Goal: Task Accomplishment & Management: Manage account settings

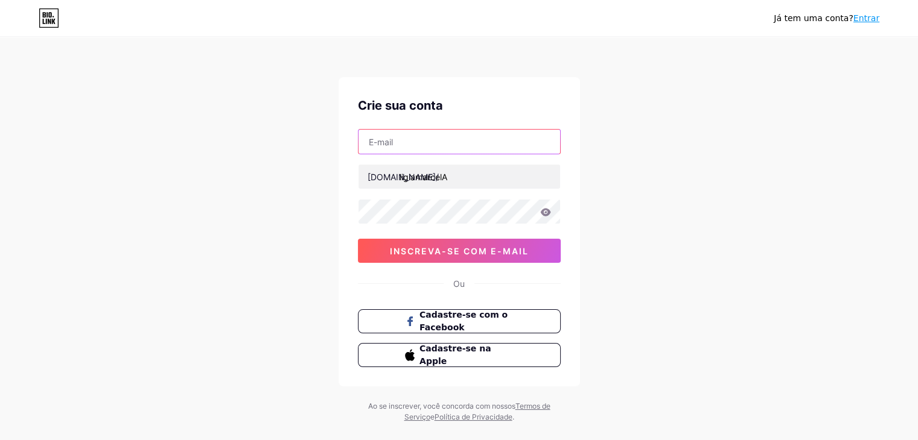
click at [482, 139] on input "text" at bounding box center [459, 142] width 202 height 24
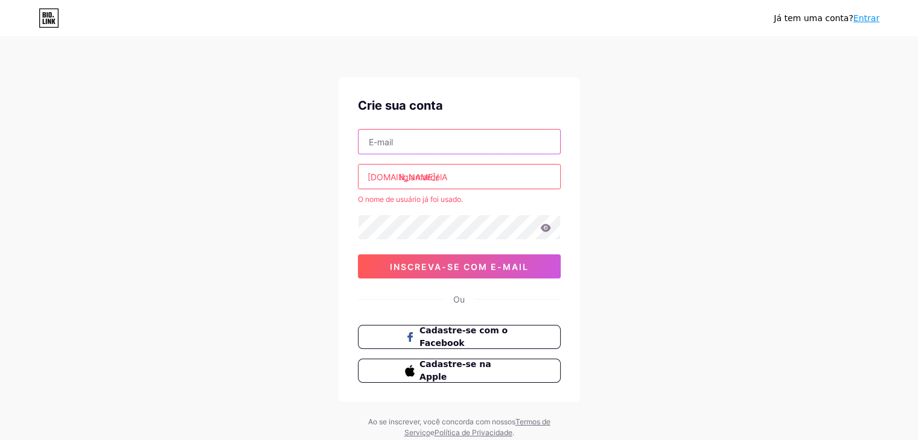
type input "ligia.niero@hotmail.com"
click at [494, 182] on input "ligiamarcelA" at bounding box center [459, 177] width 202 height 24
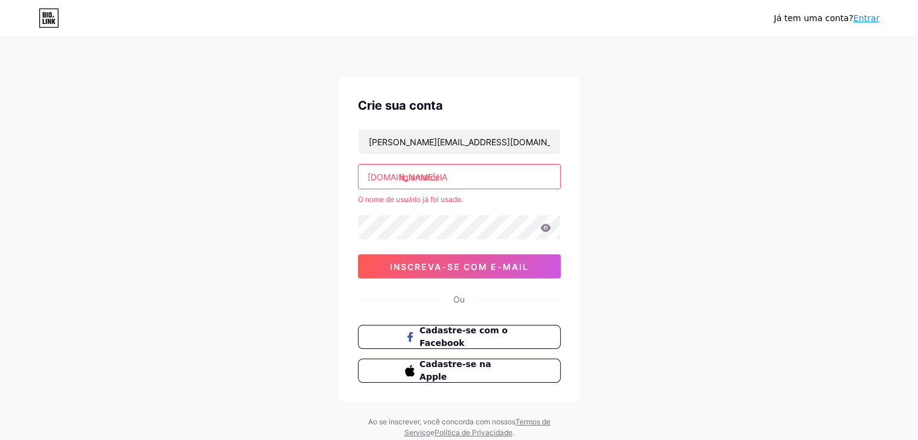
click at [494, 182] on input "ligiamarcelA" at bounding box center [459, 177] width 202 height 24
click at [872, 14] on font "Entrar" at bounding box center [866, 18] width 26 height 10
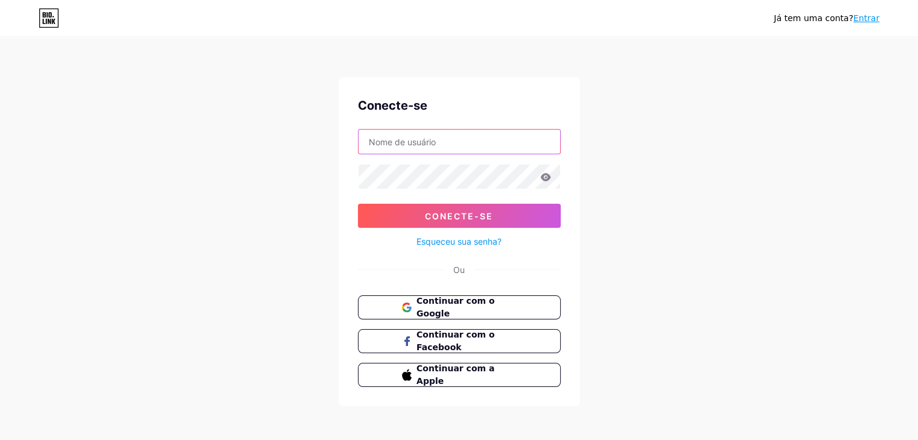
type input "Ligia.niero@hotmail.com"
click at [546, 173] on icon at bounding box center [545, 177] width 10 height 8
click at [546, 177] on icon at bounding box center [545, 177] width 11 height 8
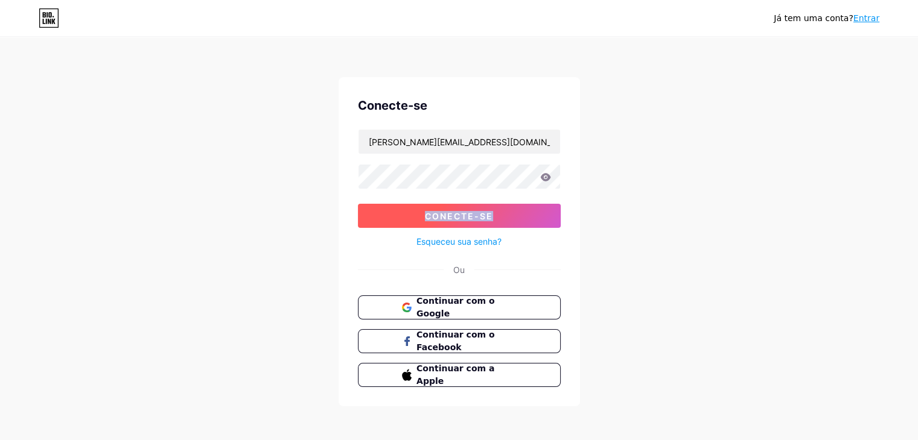
click at [475, 217] on font "Conecte-se" at bounding box center [459, 216] width 68 height 10
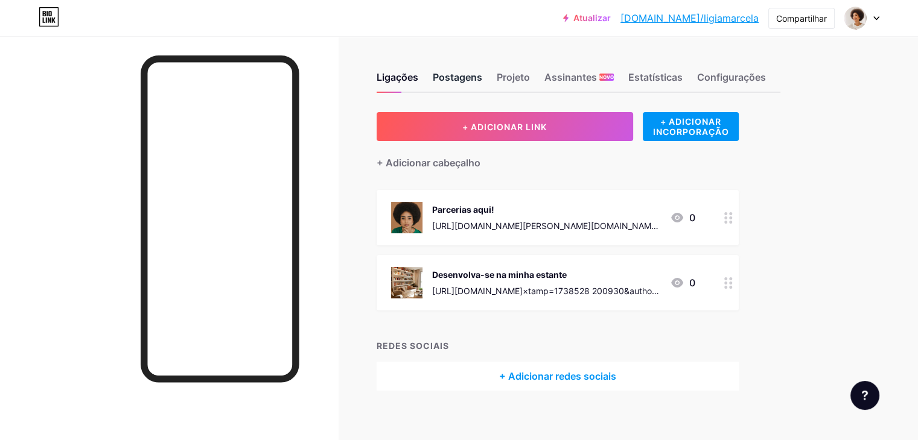
click at [482, 77] on font "Postagens" at bounding box center [457, 77] width 49 height 12
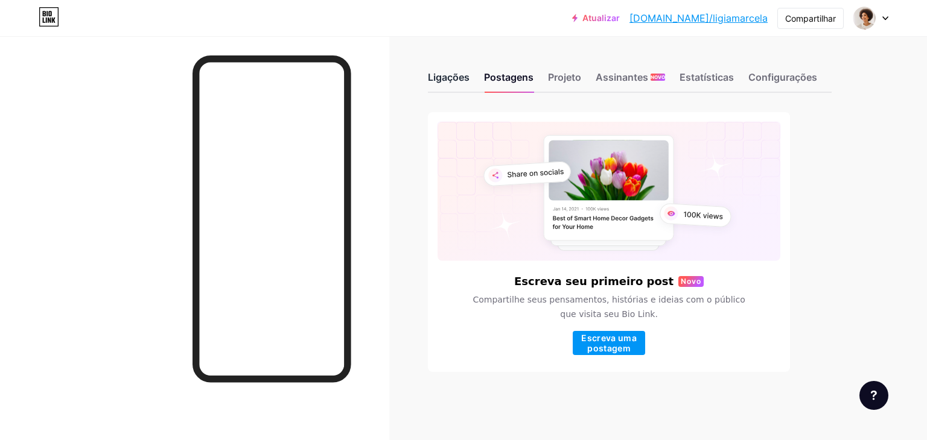
click at [448, 78] on font "Ligações" at bounding box center [449, 77] width 42 height 12
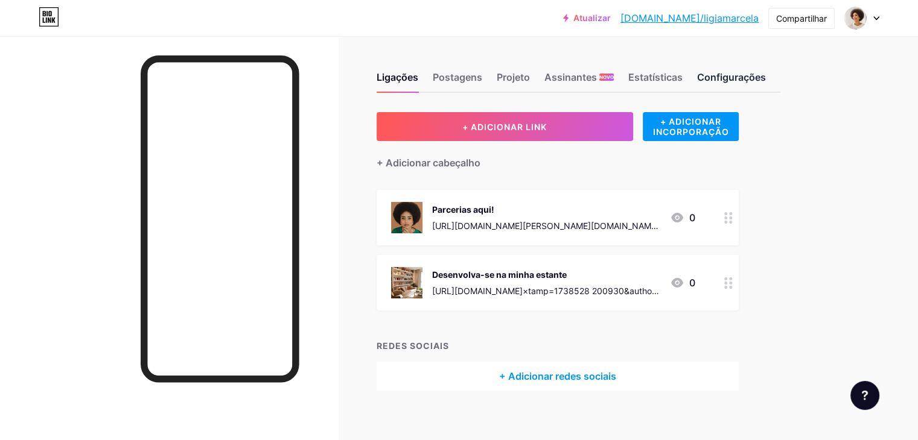
click at [766, 74] on font "Configurações" at bounding box center [731, 77] width 69 height 12
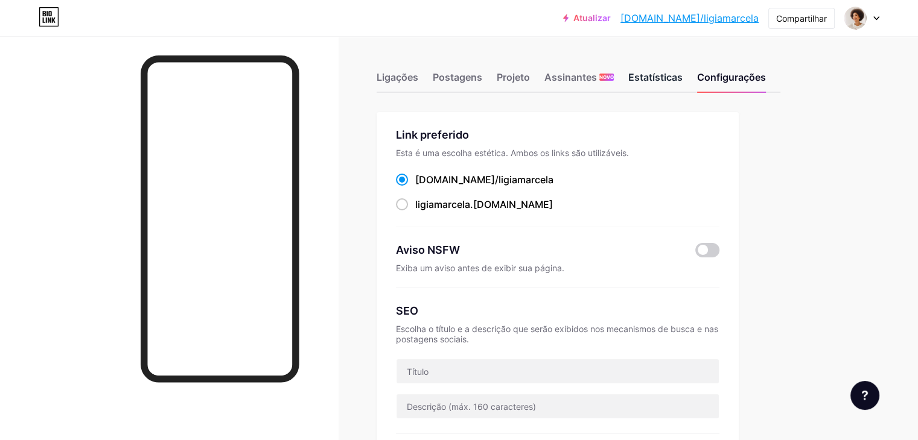
click at [682, 75] on font "Estatísticas" at bounding box center [655, 77] width 54 height 12
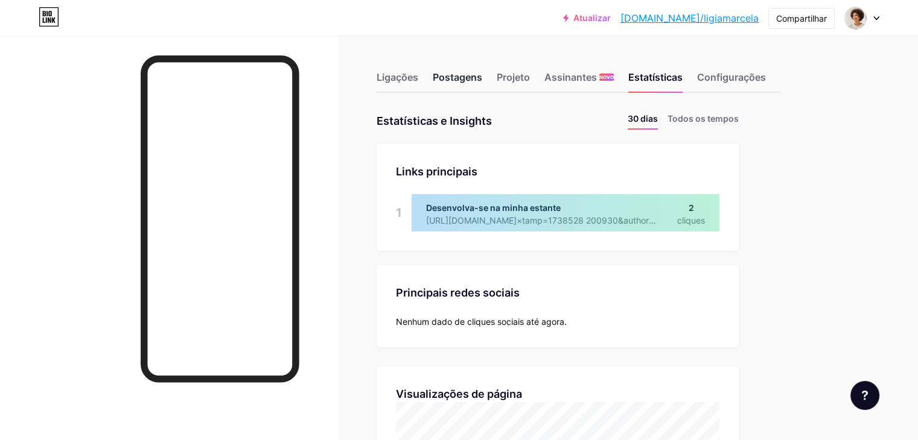
click at [482, 73] on font "Postagens" at bounding box center [457, 77] width 49 height 12
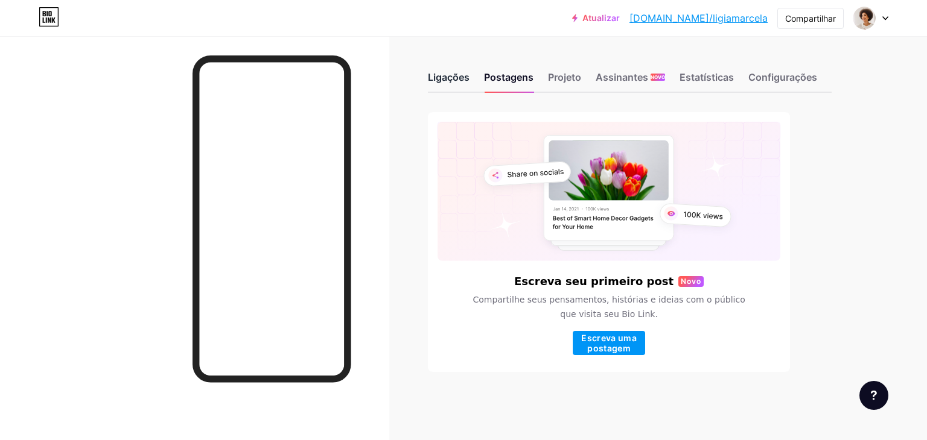
click at [440, 78] on font "Ligações" at bounding box center [449, 77] width 42 height 12
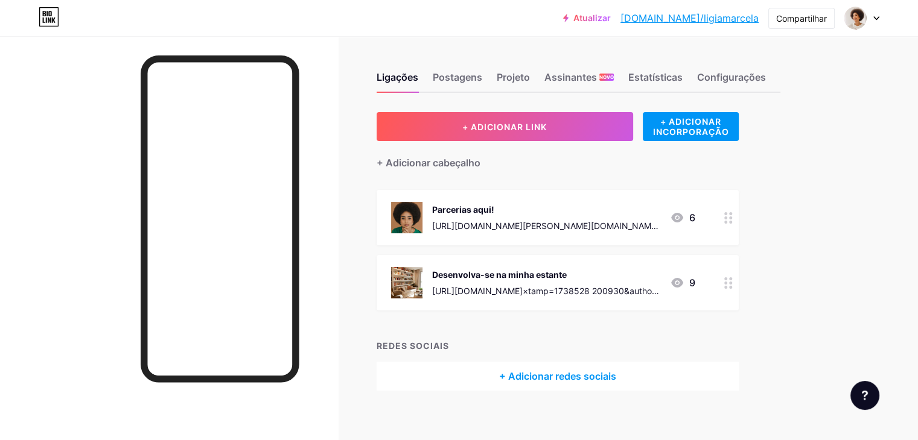
click at [611, 17] on link "Atualizar" at bounding box center [587, 18] width 48 height 10
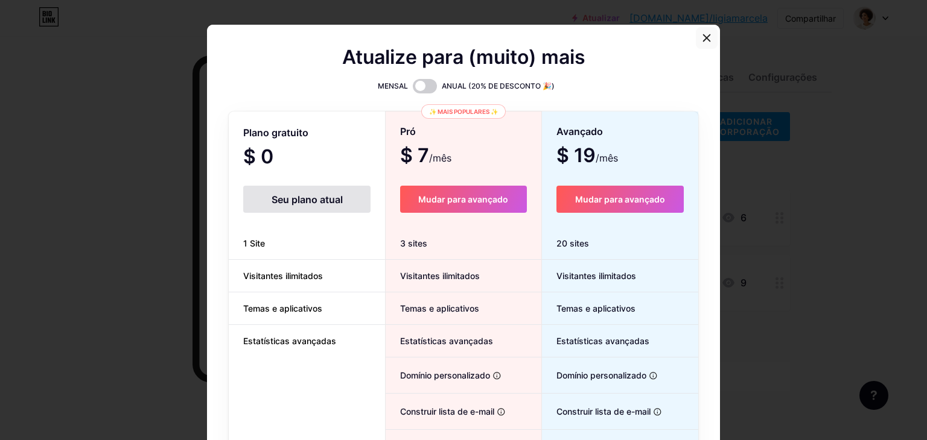
click at [704, 36] on icon at bounding box center [707, 38] width 7 height 7
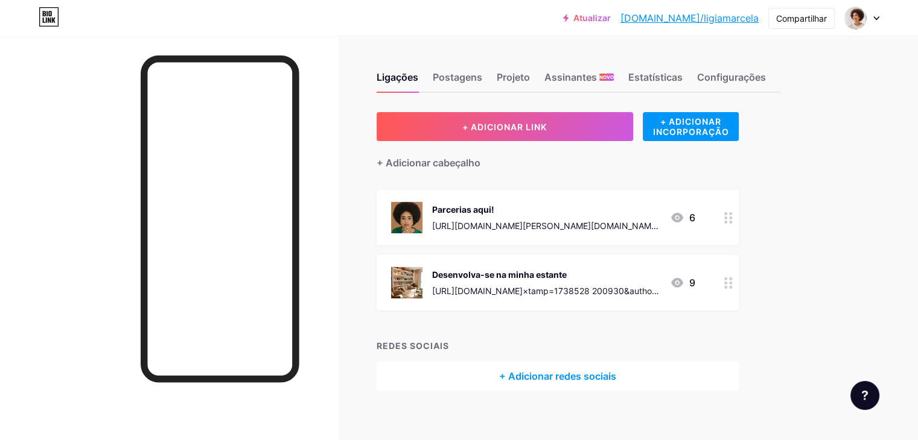
click at [869, 17] on div at bounding box center [861, 18] width 35 height 22
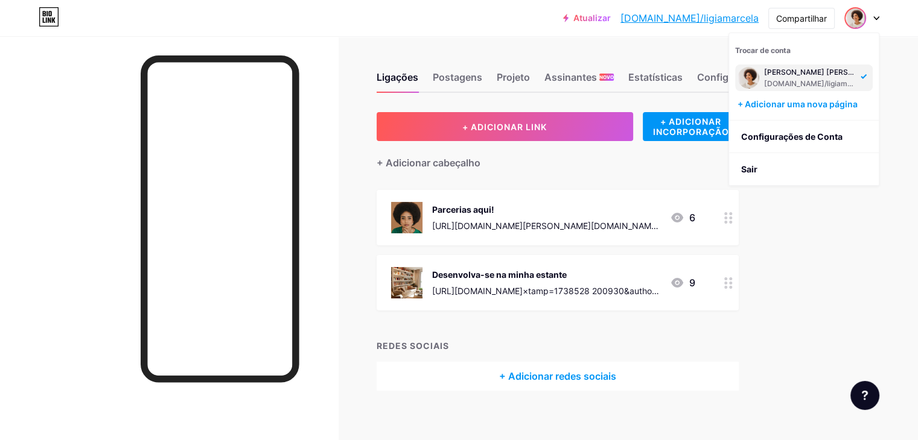
click at [795, 79] on font "[DOMAIN_NAME]/ligiamarcela" at bounding box center [816, 83] width 105 height 9
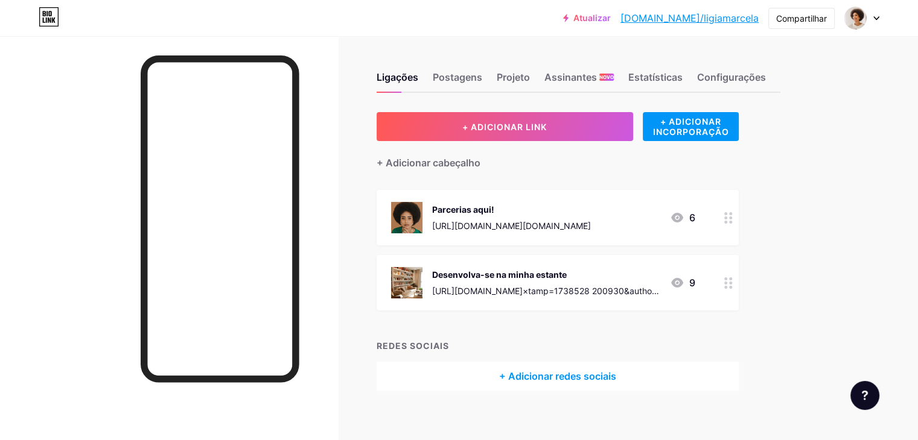
click at [427, 194] on div "Ligações Postagens Projeto Assinantes NOVO Estatísticas Configurações + ADICION…" at bounding box center [415, 243] width 831 height 415
click at [530, 73] on font "Projeto" at bounding box center [513, 77] width 33 height 12
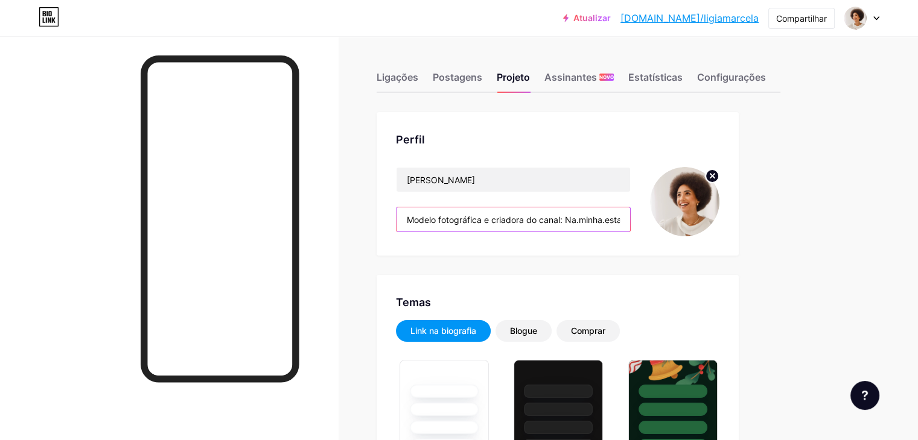
click at [618, 218] on input "Modelo fotográfica e criadora do canal: Na.minha.estante" at bounding box center [513, 220] width 234 height 24
type input "#432c04"
type input "#ffffff"
click at [618, 218] on input "Modelo fotográfica e criadora do canal: Na.minha.estante" at bounding box center [513, 220] width 234 height 24
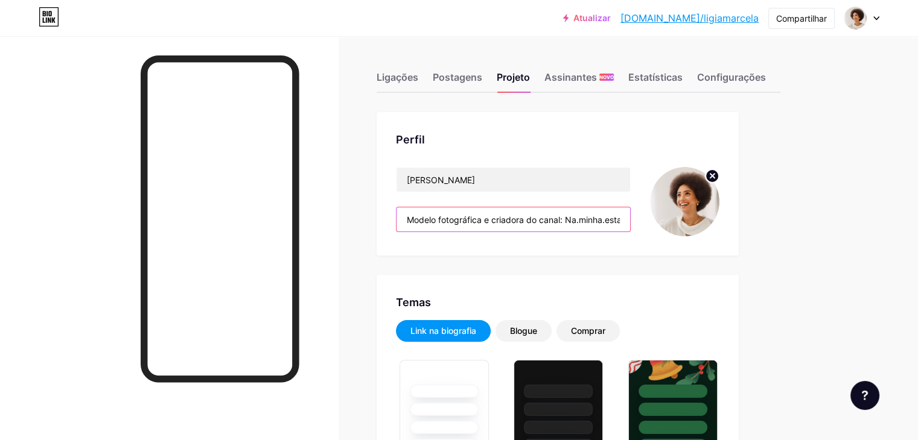
click at [618, 218] on input "Modelo fotográfica e criadora do canal: Na.minha.estante" at bounding box center [513, 220] width 234 height 24
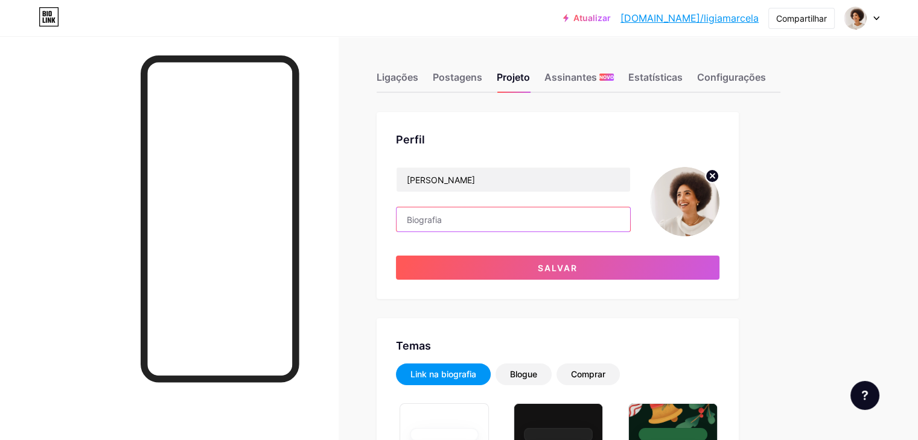
click at [618, 218] on input "text" at bounding box center [513, 220] width 234 height 24
type input "C"
click at [618, 218] on input "Coach Integral Sistêmico |" at bounding box center [513, 220] width 234 height 24
type input "Coach Integral Sistêmico |"
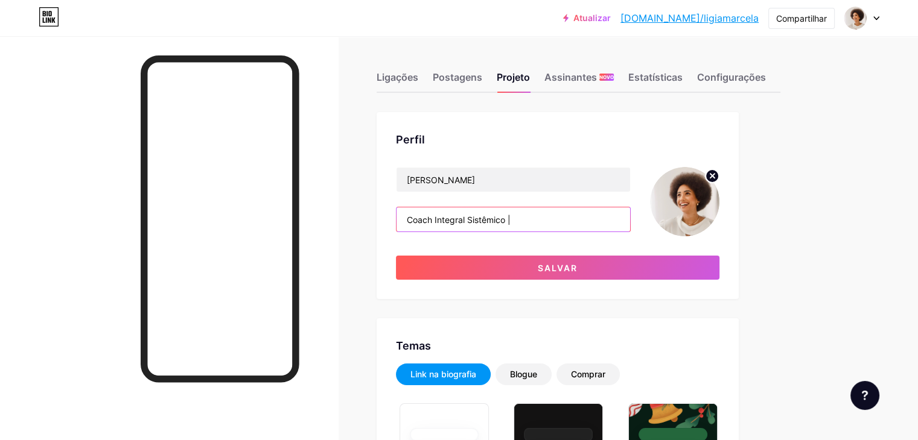
click at [591, 223] on input "Coach Integral Sistêmico |" at bounding box center [513, 220] width 234 height 24
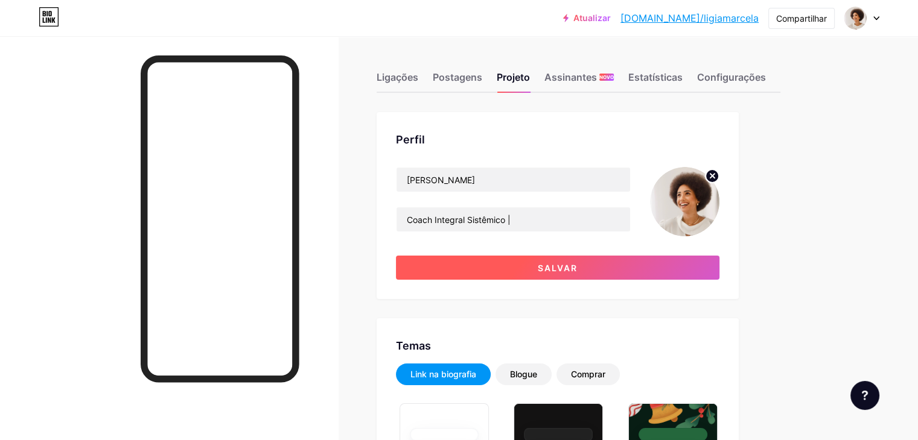
click at [577, 264] on font "Salvar" at bounding box center [558, 268] width 40 height 10
type input "#ffffff"
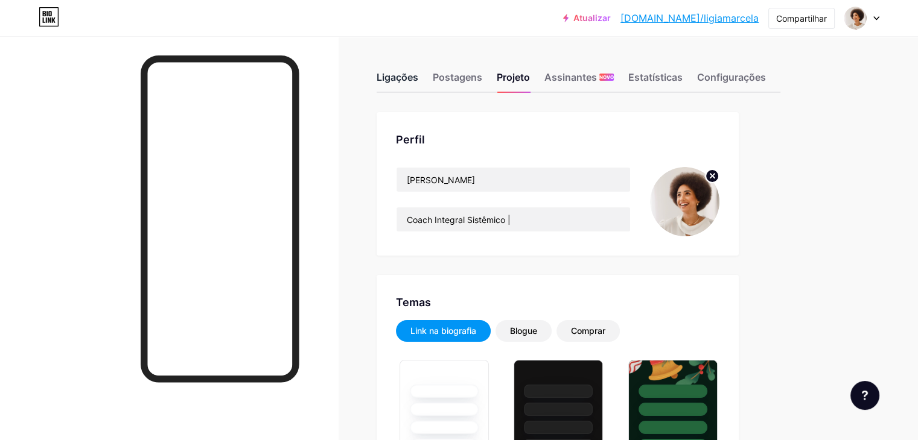
click at [418, 72] on font "Ligações" at bounding box center [398, 77] width 42 height 12
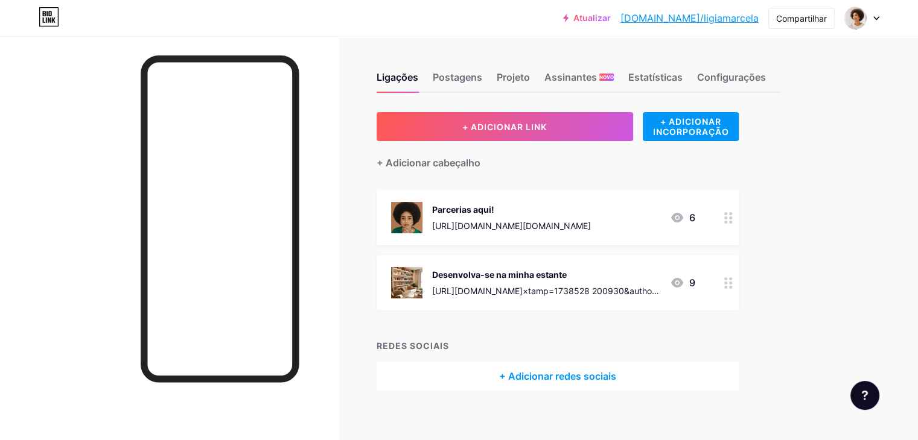
click at [494, 205] on font "Parcerias aqui!" at bounding box center [463, 210] width 62 height 10
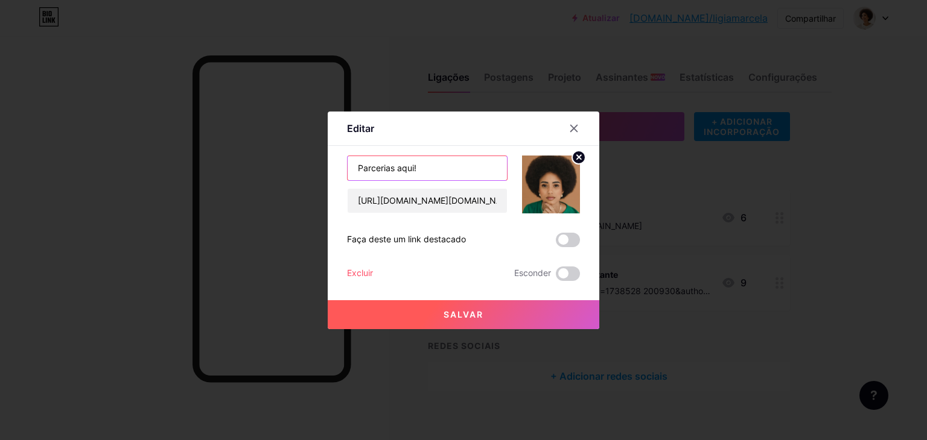
click at [447, 160] on input "Parcerias aqui!" at bounding box center [427, 168] width 159 height 24
click at [455, 167] on input "Marque suas sessões" at bounding box center [427, 168] width 159 height 24
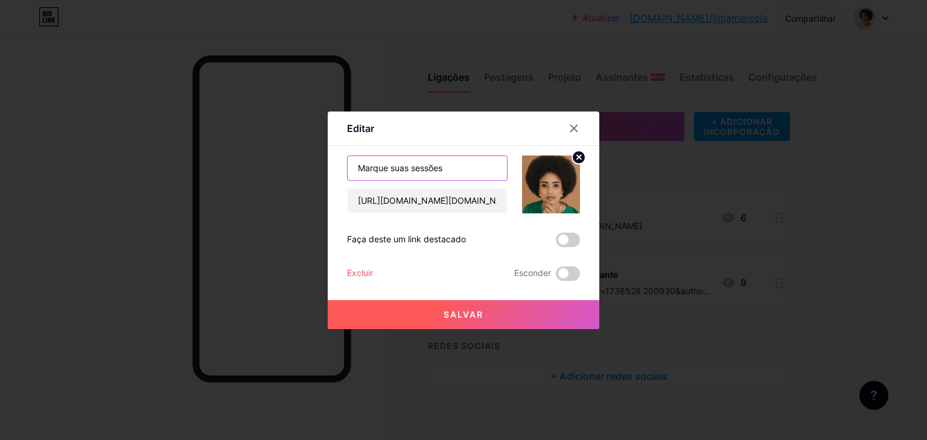
click at [455, 167] on input "Marque suas sessões" at bounding box center [427, 168] width 159 height 24
type input "Agende suas sessões | Presencial e Online"
click at [562, 238] on span at bounding box center [568, 240] width 24 height 14
click at [556, 243] on input "checkbox" at bounding box center [556, 243] width 0 height 0
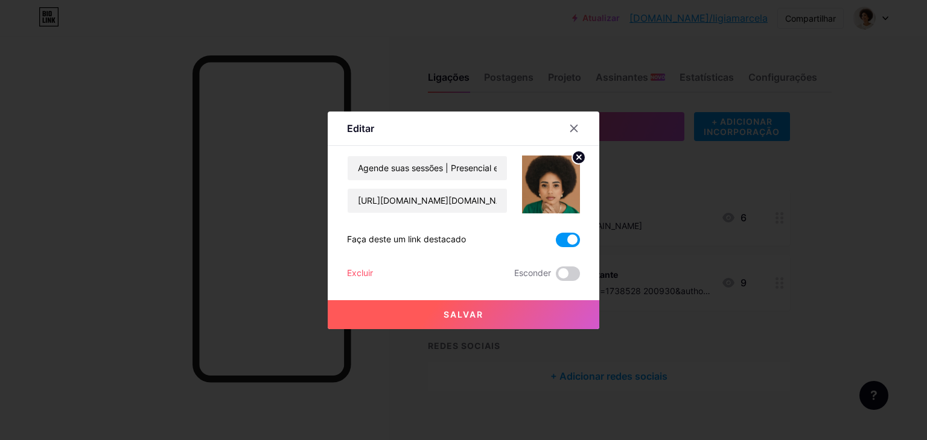
click at [453, 310] on font "Salvar" at bounding box center [463, 315] width 40 height 10
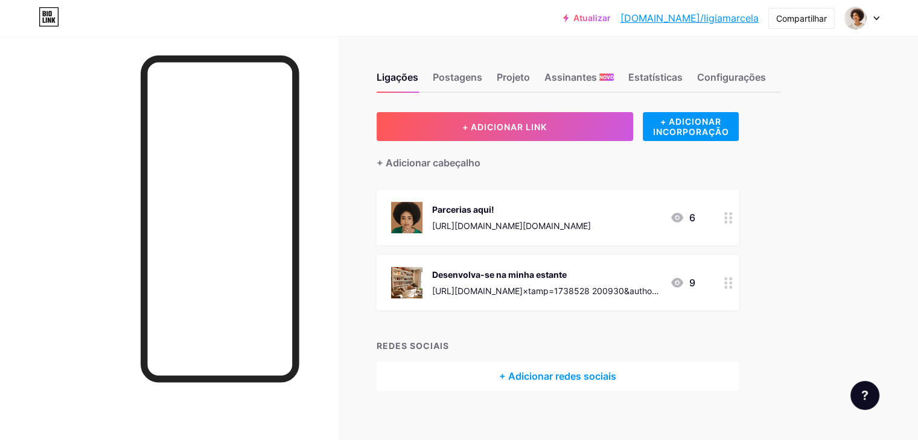
click at [567, 206] on div "Parcerias aqui!" at bounding box center [511, 209] width 159 height 13
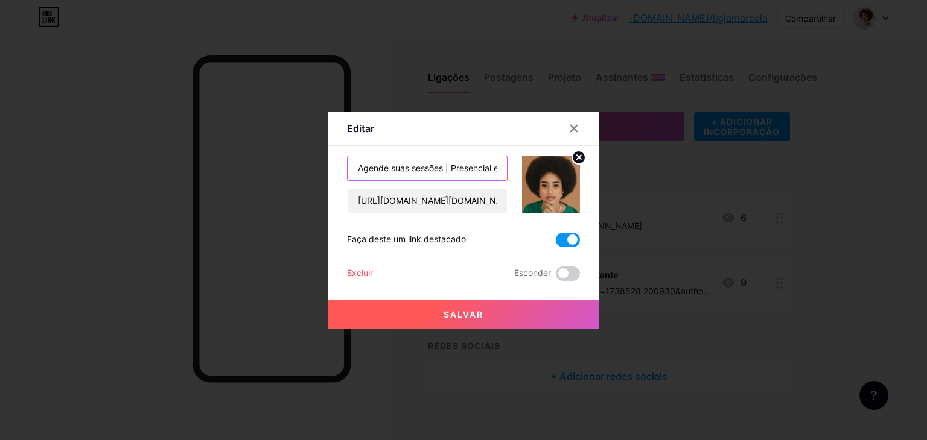
click at [434, 169] on input "Agende suas sessões | Presencial e Online" at bounding box center [427, 168] width 159 height 24
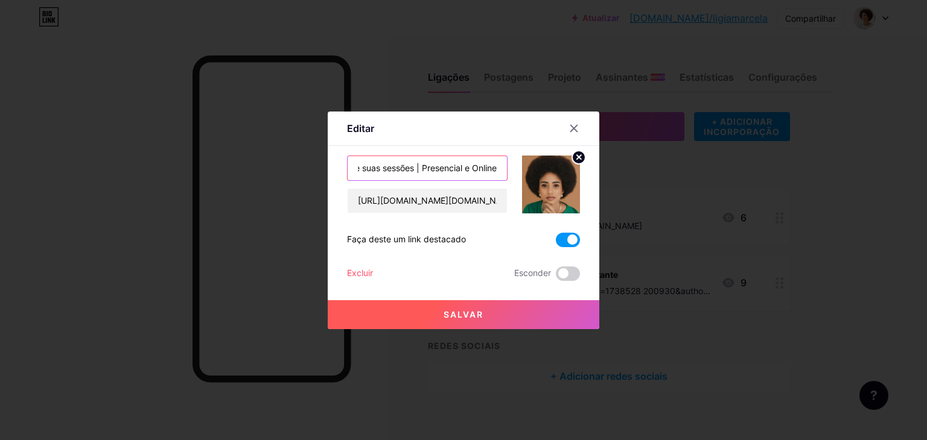
click at [434, 169] on input "Agende suas sessões | Presencial e Online" at bounding box center [427, 168] width 159 height 24
click at [571, 126] on icon at bounding box center [574, 128] width 7 height 7
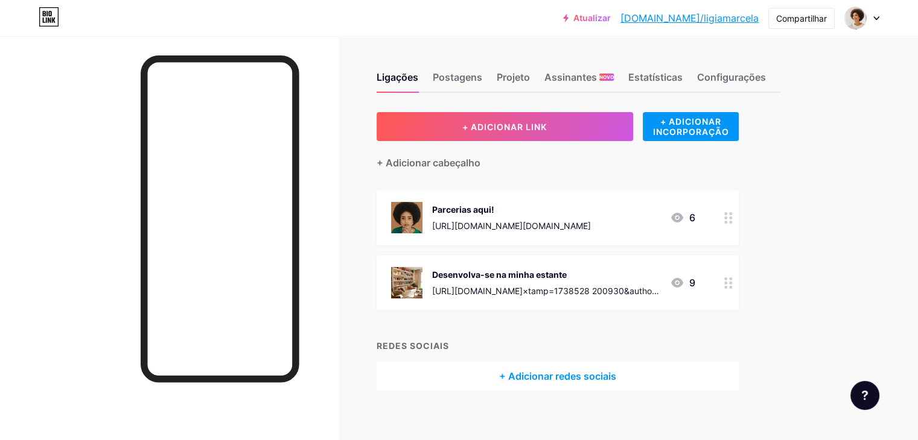
click at [553, 273] on font "Desenvolva-se na minha estante" at bounding box center [499, 275] width 135 height 10
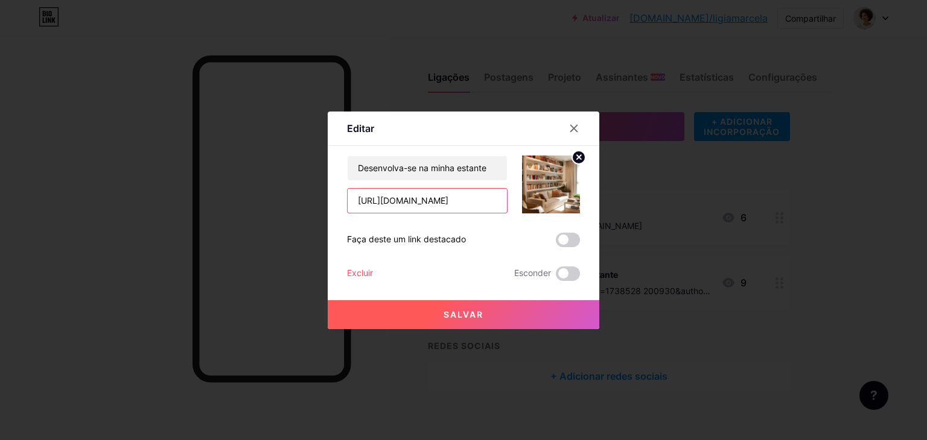
click at [459, 206] on input "[URL][DOMAIN_NAME]" at bounding box center [427, 201] width 159 height 24
click at [466, 202] on input "text" at bounding box center [427, 201] width 159 height 24
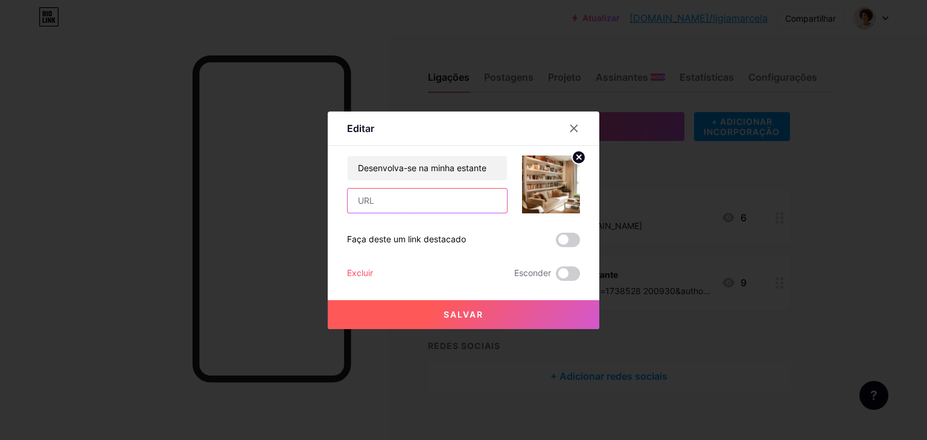
click at [467, 200] on input "text" at bounding box center [427, 201] width 159 height 24
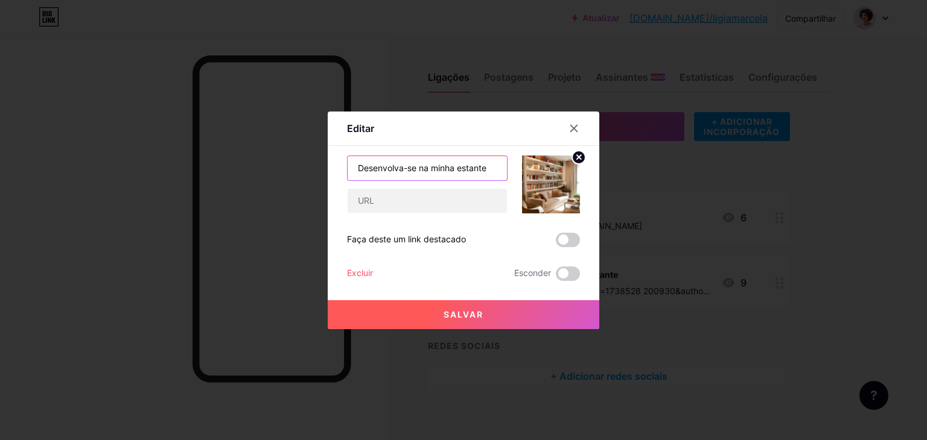
click at [428, 160] on input "Desenvolva-se na minha estante" at bounding box center [427, 168] width 159 height 24
type input "m"
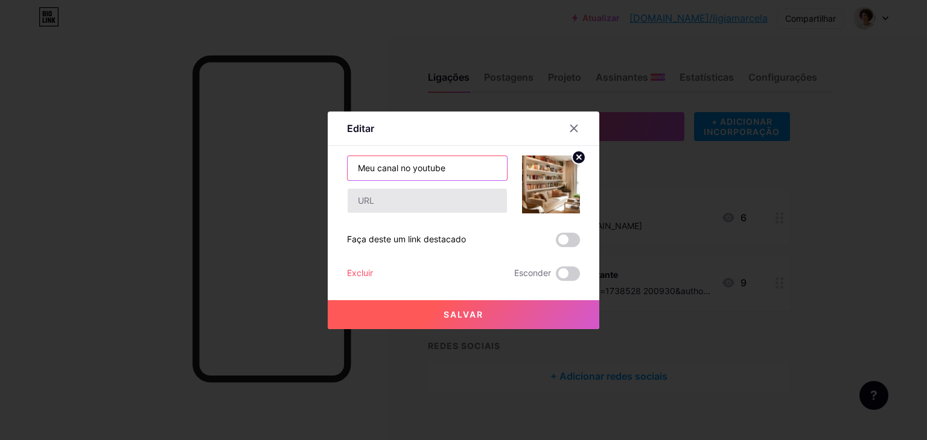
type input "Meu canal no youtube"
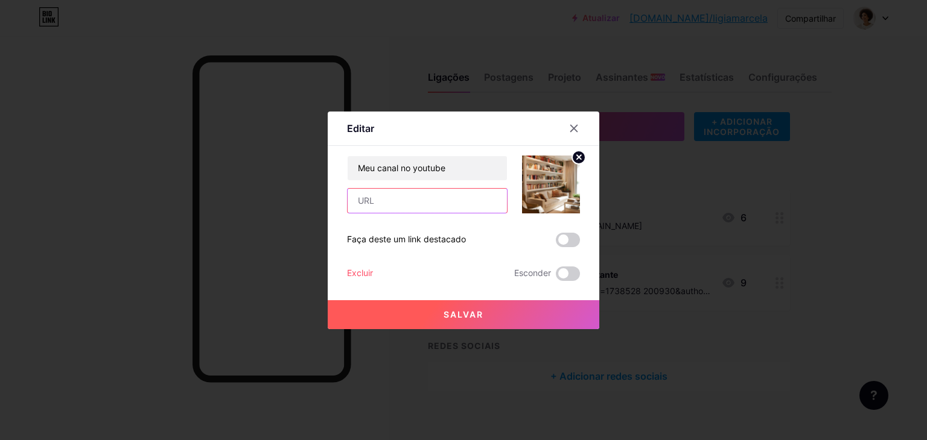
click at [407, 192] on input "text" at bounding box center [427, 201] width 159 height 24
click at [408, 207] on input "text" at bounding box center [427, 201] width 159 height 24
paste input "[URL][DOMAIN_NAME][DOMAIN_NAME]"
type input "[URL][DOMAIN_NAME][DOMAIN_NAME]"
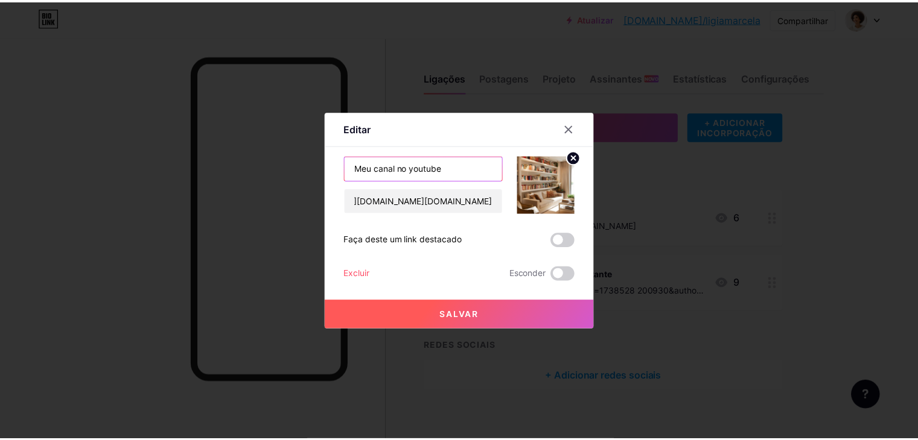
scroll to position [0, 0]
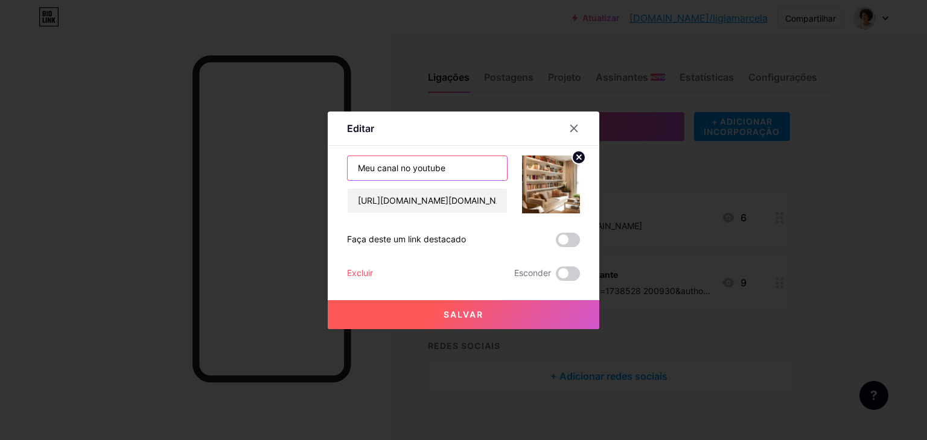
click at [456, 166] on input "Meu canal no youtube" at bounding box center [427, 168] width 159 height 24
click at [456, 313] on font "Salvar" at bounding box center [463, 315] width 40 height 10
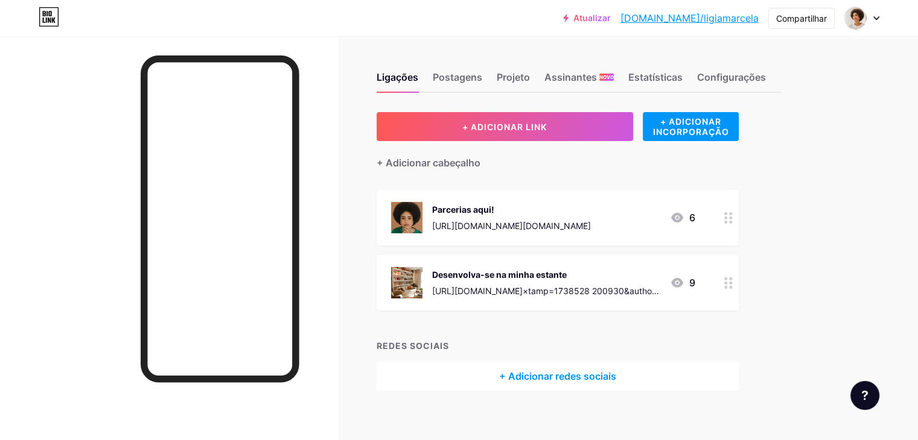
click at [487, 272] on font "Desenvolva-se na minha estante" at bounding box center [499, 275] width 135 height 10
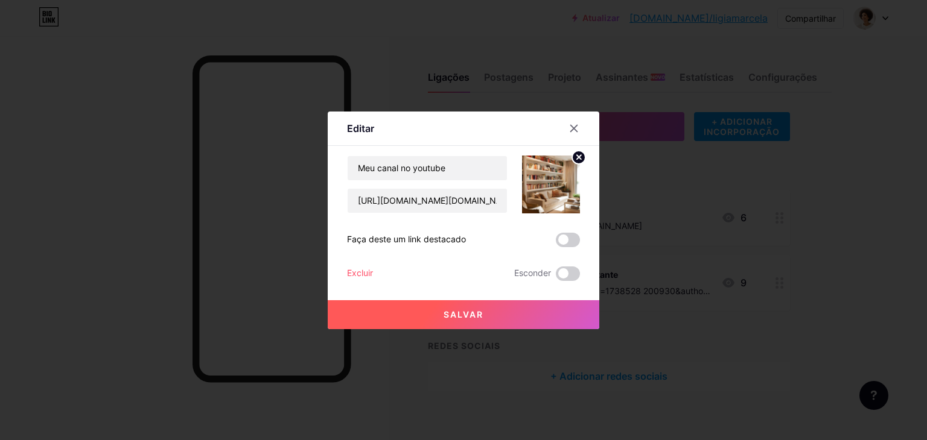
click at [539, 186] on img at bounding box center [551, 185] width 58 height 58
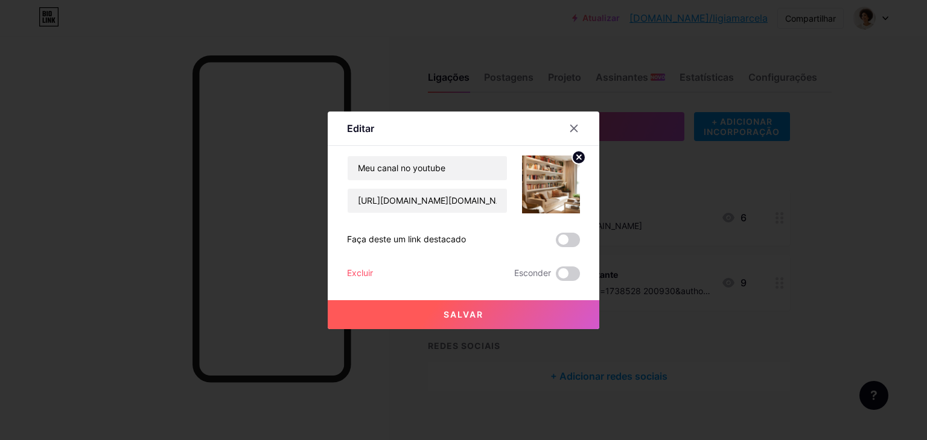
click at [539, 186] on img at bounding box center [551, 185] width 58 height 58
click at [572, 159] on circle at bounding box center [578, 157] width 13 height 13
click at [539, 180] on rect at bounding box center [548, 176] width 19 height 19
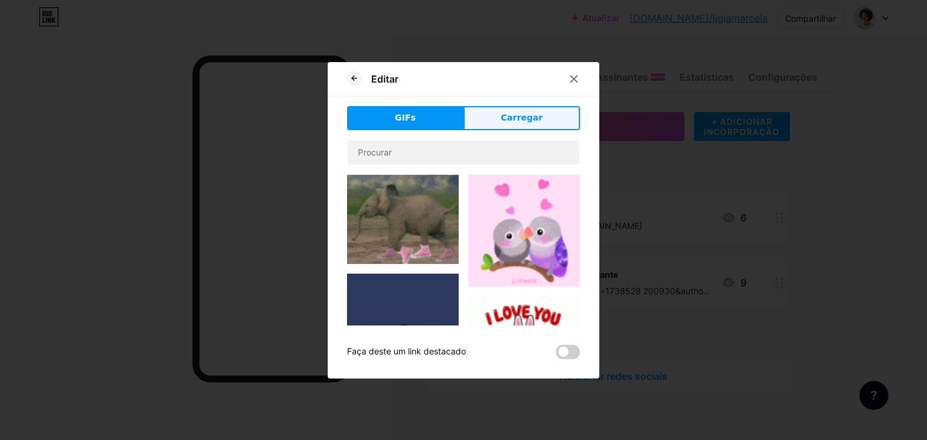
click at [514, 116] on font "Carregar" at bounding box center [522, 118] width 42 height 10
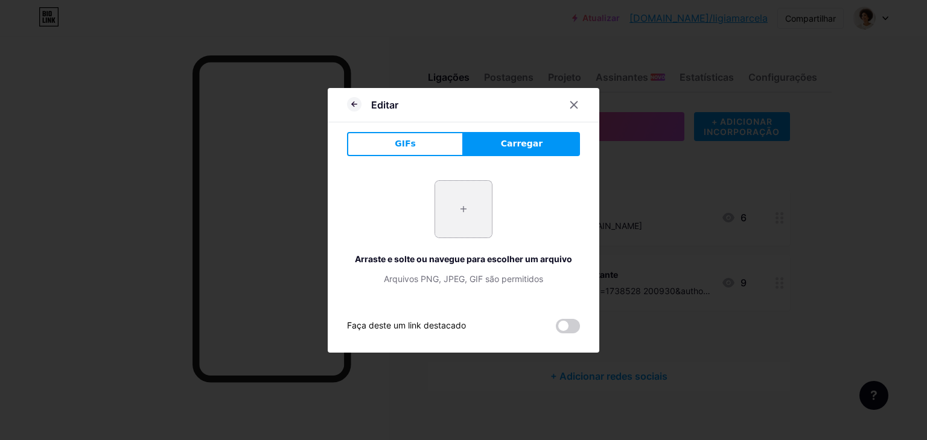
click at [458, 225] on input "file" at bounding box center [463, 209] width 57 height 57
type input "C:\fakepath\Capa Canal Make E Beleza Gradiente Preto Rosa Arte de Canal do Yout…"
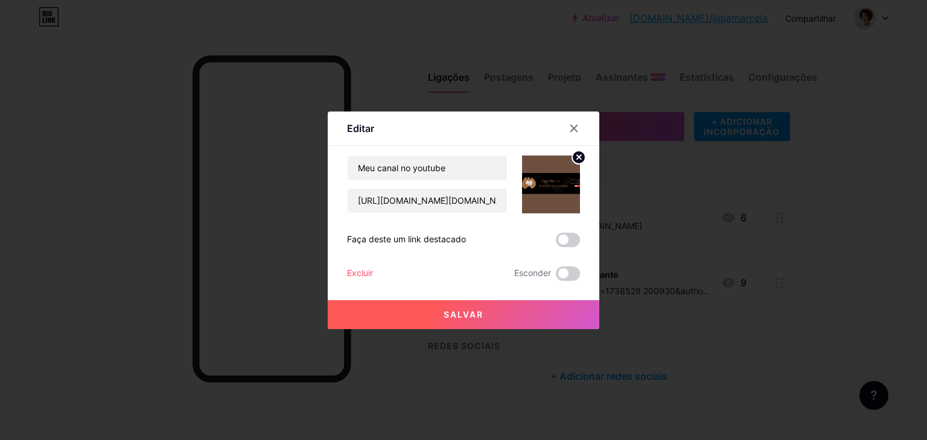
click at [551, 182] on img at bounding box center [551, 185] width 58 height 58
click at [576, 153] on circle at bounding box center [578, 157] width 13 height 13
click at [535, 163] on div "Foto" at bounding box center [551, 185] width 58 height 58
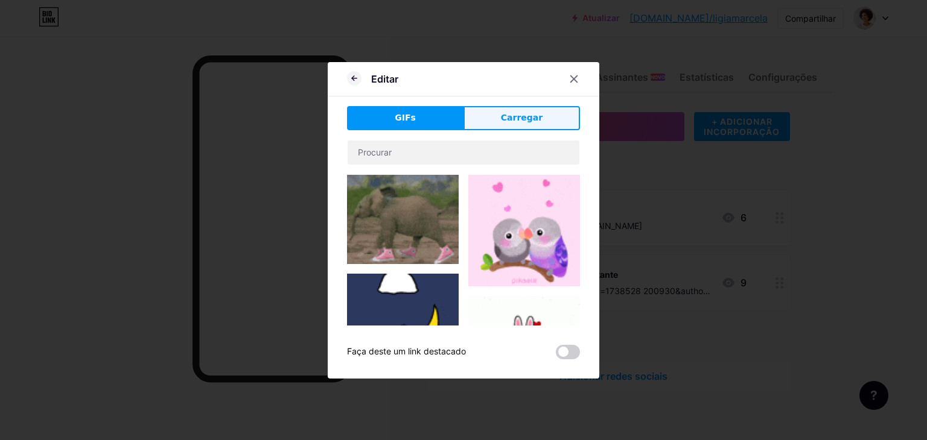
click at [494, 111] on button "Carregar" at bounding box center [521, 118] width 116 height 24
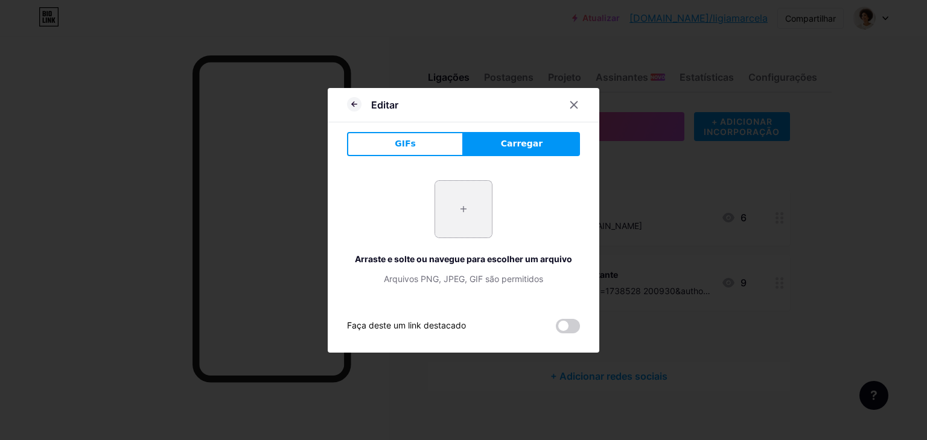
click at [459, 208] on input "file" at bounding box center [463, 209] width 57 height 57
type input "C:\fakepath\Captura de tela [DATE] 051255.png"
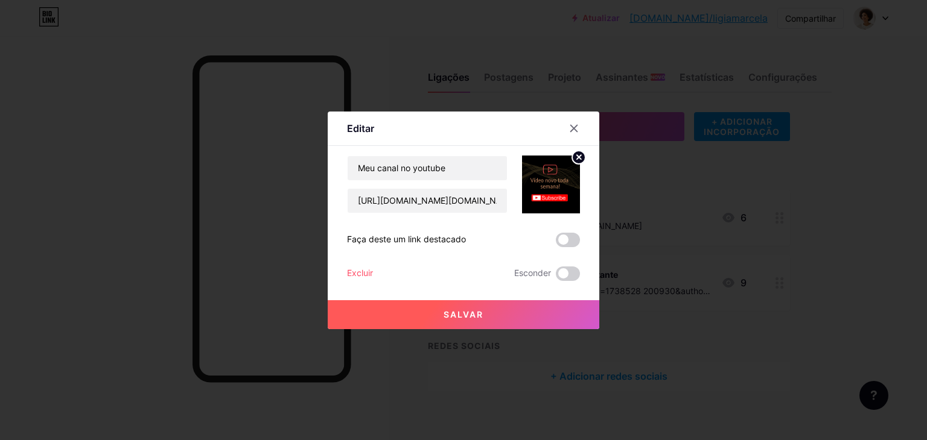
click at [451, 318] on font "Salvar" at bounding box center [463, 315] width 40 height 10
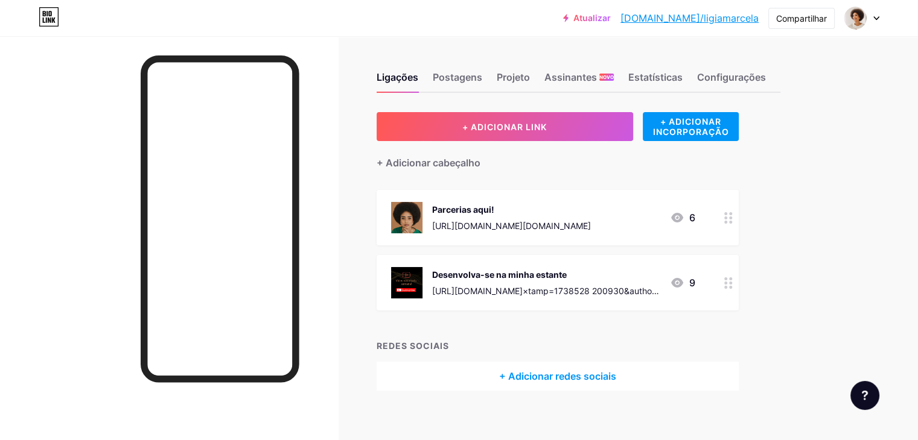
click at [338, 240] on div at bounding box center [169, 256] width 338 height 440
click at [682, 87] on div "Estatísticas" at bounding box center [655, 81] width 54 height 22
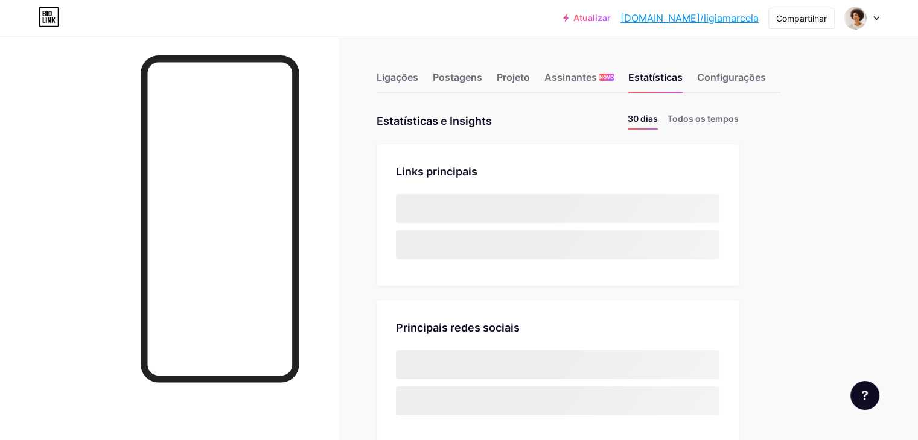
click at [534, 75] on div "Ligações Postagens Projeto Assinantes NOVO Estatísticas Configurações" at bounding box center [579, 72] width 404 height 42
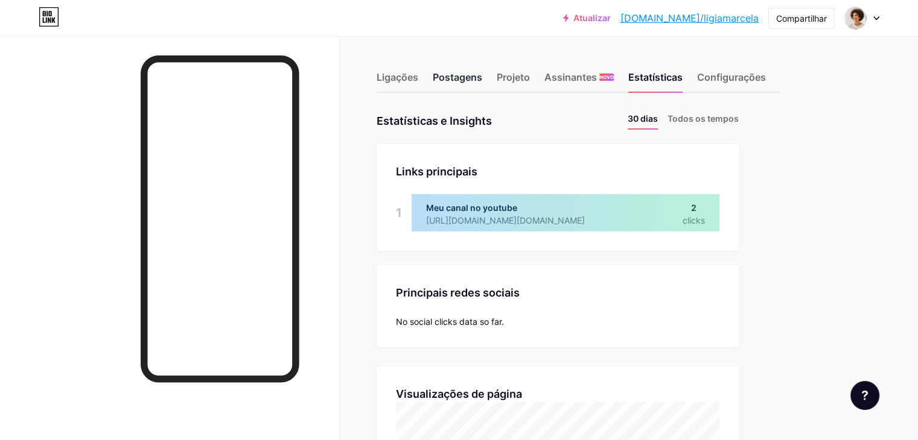
scroll to position [440, 917]
click at [482, 77] on font "Postagens" at bounding box center [457, 77] width 49 height 12
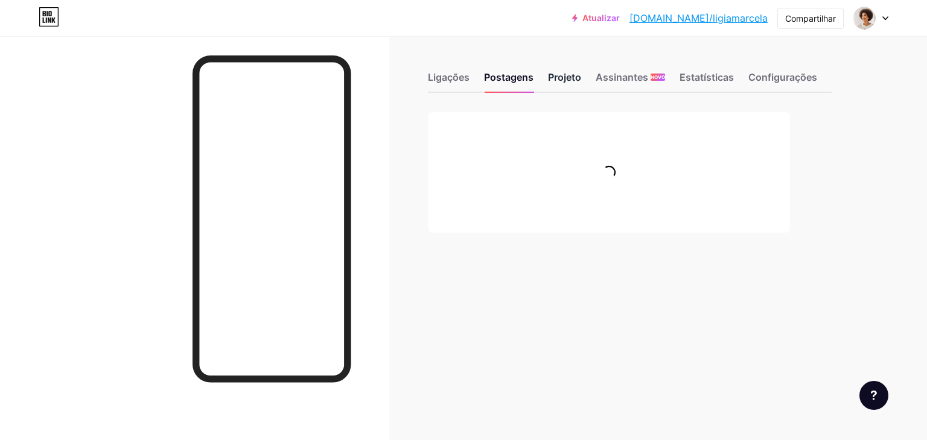
click at [563, 74] on font "Projeto" at bounding box center [564, 77] width 33 height 12
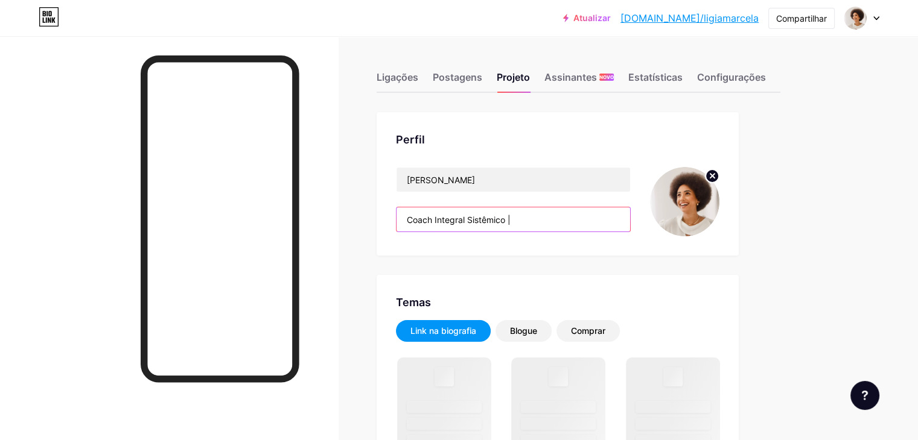
click at [574, 222] on input "Coach Integral Sistêmico |" at bounding box center [513, 220] width 234 height 24
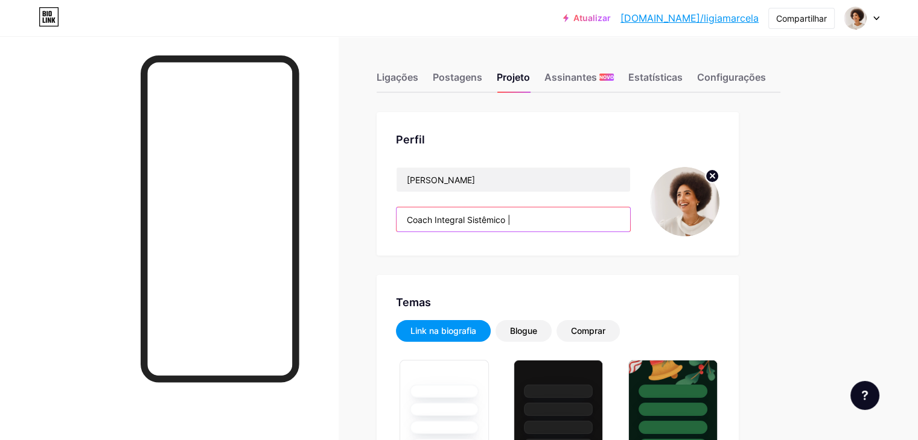
type input "#432c04"
type input "#ffffff"
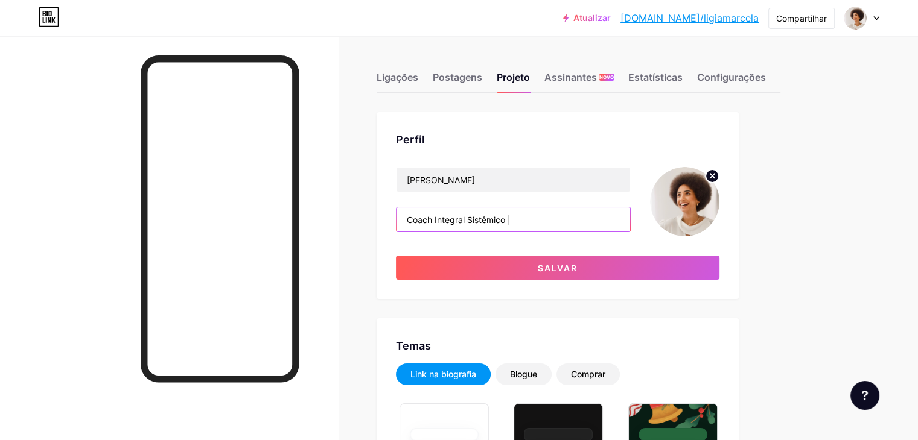
click at [574, 222] on input "Coach Integral Sistêmico |" at bounding box center [513, 220] width 234 height 24
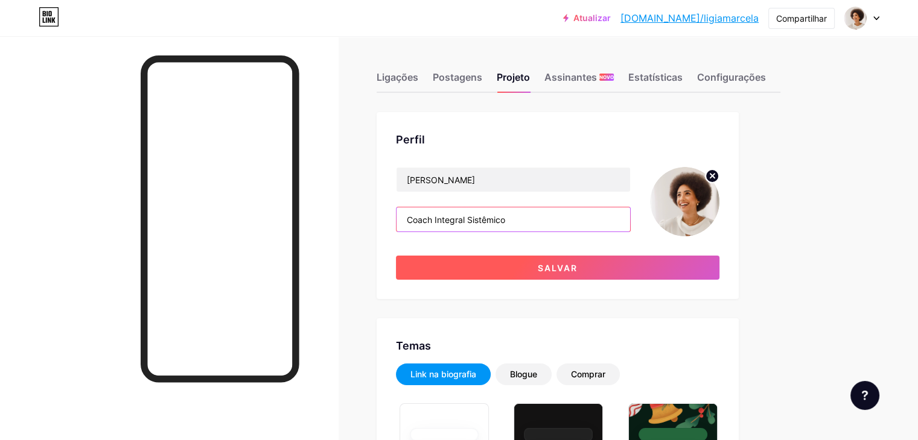
type input "Coach Integral Sistêmico"
click at [647, 269] on button "Salvar" at bounding box center [557, 268] width 323 height 24
type input "#ffffff"
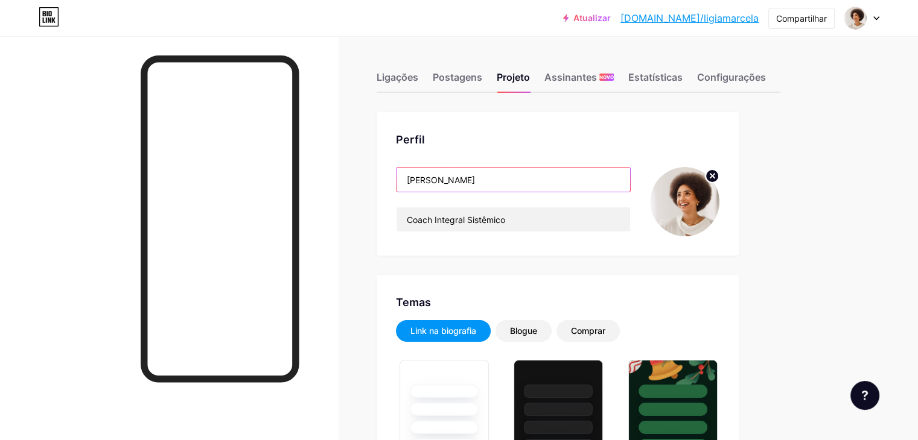
click at [560, 182] on input "[PERSON_NAME]" at bounding box center [513, 180] width 234 height 24
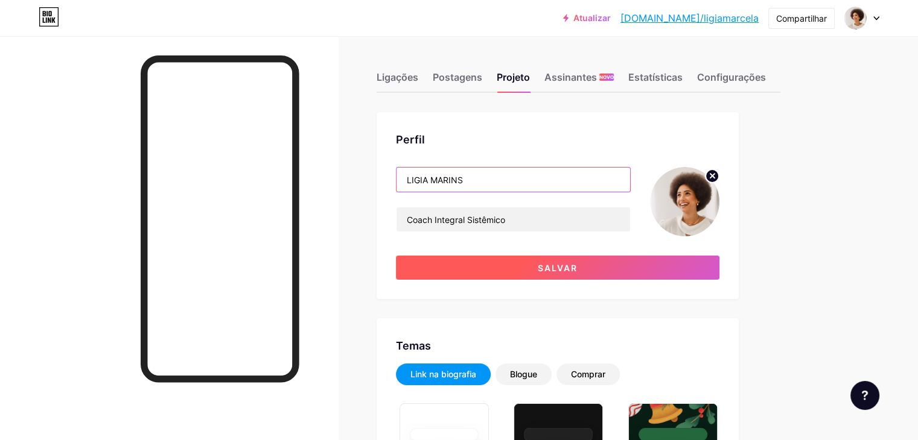
type input "LIGIA MARINS"
click at [577, 265] on font "Salvar" at bounding box center [558, 268] width 40 height 10
type input "#ffffff"
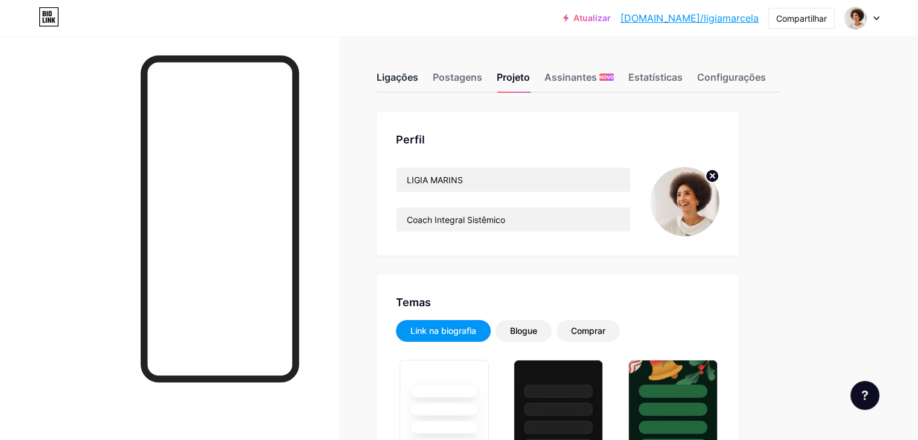
click at [418, 81] on font "Ligações" at bounding box center [398, 77] width 42 height 12
